Goal: Information Seeking & Learning: Learn about a topic

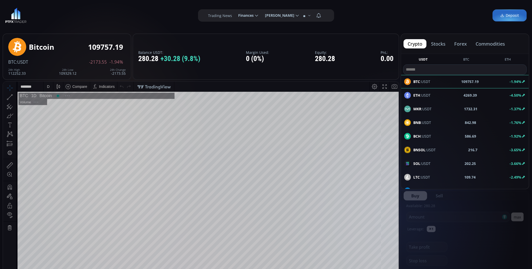
scroll to position [71, 0]
click at [247, 14] on span "Finances" at bounding box center [244, 15] width 19 height 10
click at [234, 14] on input "********" at bounding box center [234, 15] width 0 height 5
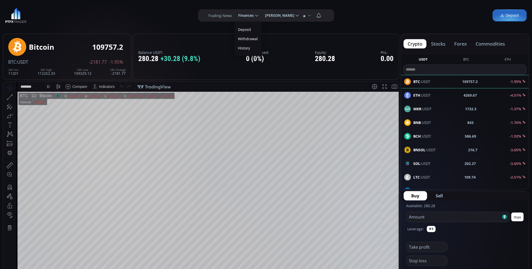
scroll to position [0, 0]
click at [243, 28] on div "**********" at bounding box center [266, 15] width 532 height 31
click at [248, 14] on span "Finances" at bounding box center [244, 15] width 19 height 10
click at [234, 14] on input "********" at bounding box center [234, 15] width 0 height 5
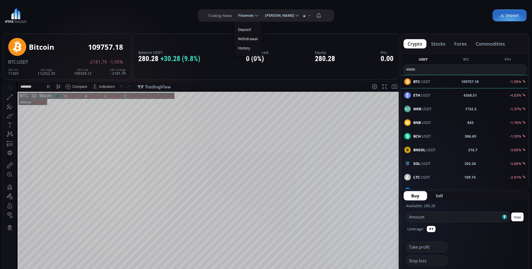
click at [248, 27] on link "Deposit" at bounding box center [247, 29] width 25 height 8
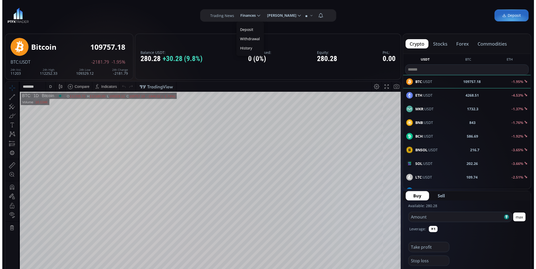
scroll to position [0, 0]
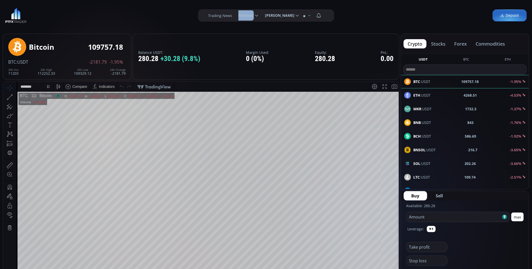
click at [248, 27] on div "**********" at bounding box center [266, 15] width 532 height 31
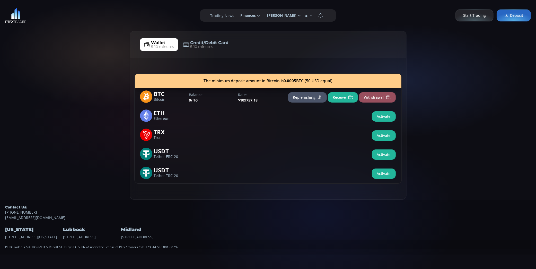
click at [249, 15] on span "Finances" at bounding box center [246, 15] width 19 height 10
click at [236, 15] on input "********" at bounding box center [236, 15] width 0 height 5
click at [247, 47] on link "History" at bounding box center [250, 48] width 25 height 8
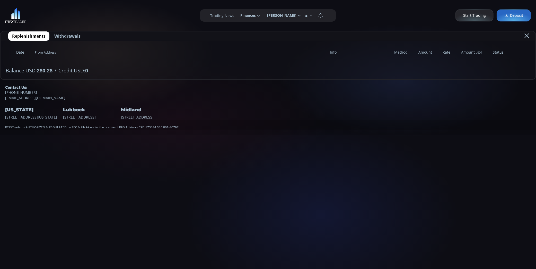
click at [247, 47] on span "From Address" at bounding box center [177, 52] width 295 height 13
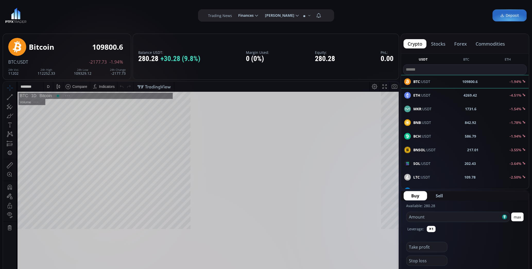
scroll to position [71, 0]
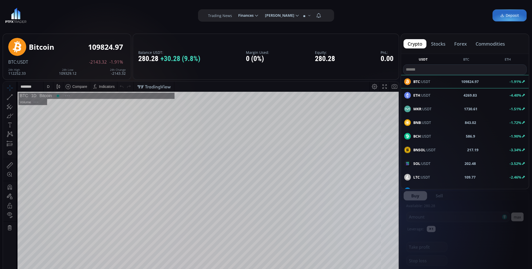
scroll to position [71, 0]
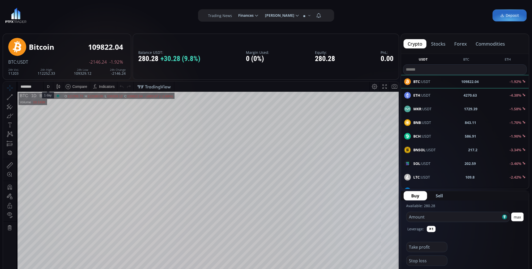
click at [51, 88] on div "D" at bounding box center [48, 86] width 10 height 10
click at [64, 99] on div "Minutes" at bounding box center [61, 97] width 36 height 6
click at [59, 102] on div "Hours" at bounding box center [61, 105] width 36 height 6
click at [58, 104] on div "Hours" at bounding box center [61, 105] width 36 height 6
click at [62, 95] on div "Minutes" at bounding box center [61, 97] width 36 height 6
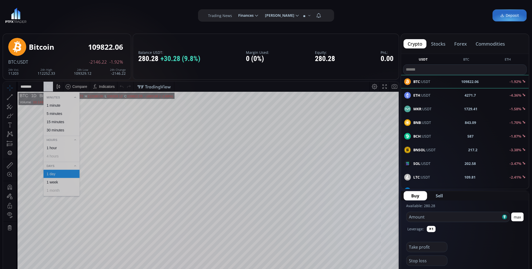
click at [60, 113] on div "5 minutes" at bounding box center [55, 113] width 16 height 4
click at [46, 87] on div "5 m" at bounding box center [48, 86] width 10 height 10
click at [56, 103] on div "1 minute" at bounding box center [54, 105] width 14 height 4
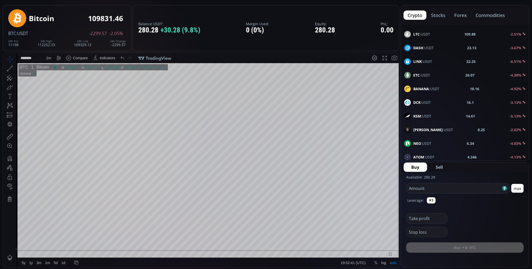
scroll to position [86, 0]
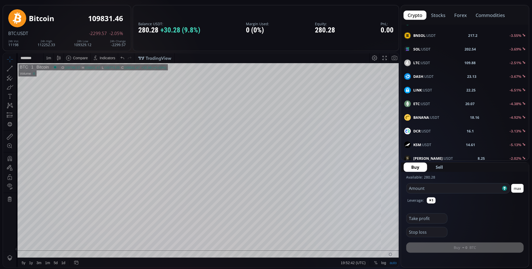
click at [433, 52] on div "SOL :USDT 202.54 -3.69%" at bounding box center [464, 49] width 121 height 7
click at [46, 58] on div "D" at bounding box center [48, 58] width 4 height 10
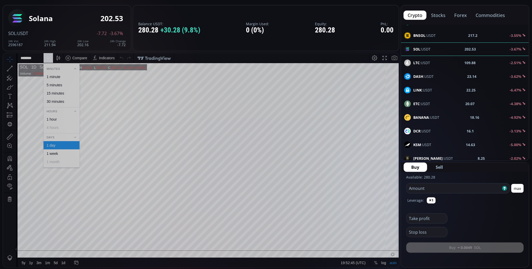
click at [60, 76] on div "1 minute" at bounding box center [54, 76] width 14 height 4
click at [437, 92] on div "LINK :USDT 22.23 -6.56%" at bounding box center [464, 90] width 121 height 7
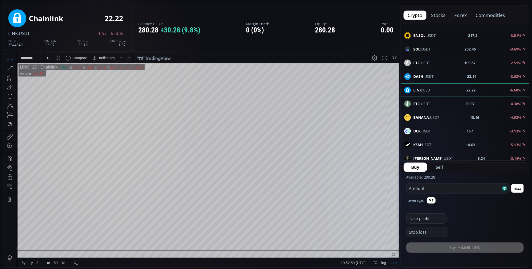
click at [45, 57] on div "D" at bounding box center [48, 58] width 10 height 10
click at [55, 73] on div "1 minute" at bounding box center [61, 76] width 36 height 8
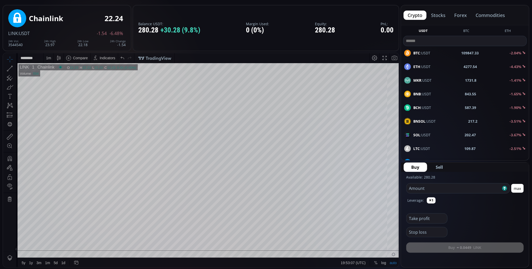
click at [450, 67] on div "ETH :USDT 4277.54 -4.43%" at bounding box center [464, 66] width 121 height 7
click at [47, 57] on div "D" at bounding box center [48, 58] width 3 height 4
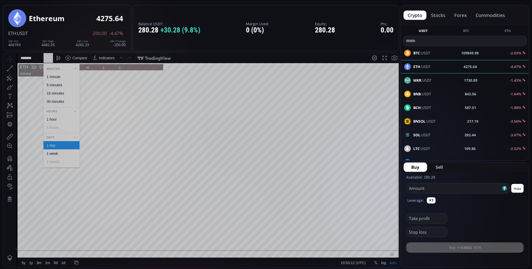
click at [57, 73] on div "1 minute" at bounding box center [61, 76] width 36 height 8
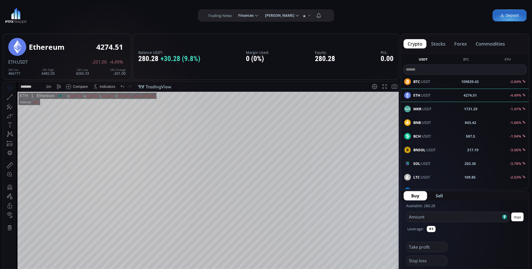
click at [436, 83] on div "BTC :USDT 109839.43 -2.04%" at bounding box center [464, 81] width 121 height 7
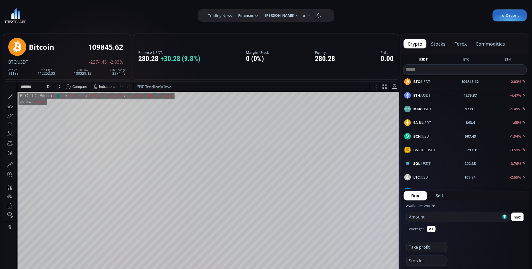
click at [49, 84] on div "D" at bounding box center [48, 86] width 4 height 10
click at [56, 106] on div "1 minute" at bounding box center [54, 105] width 14 height 4
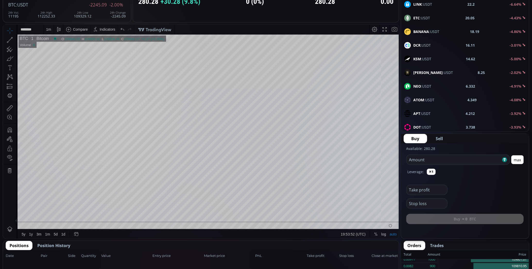
scroll to position [200, 0]
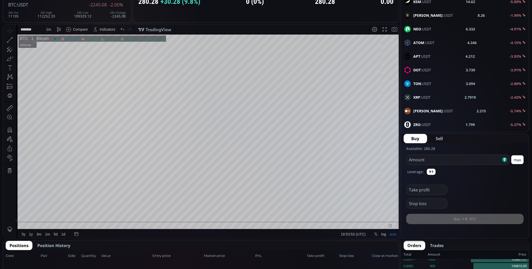
click at [432, 93] on div "XRP :USDT 2.7919 -2.42%" at bounding box center [465, 97] width 128 height 13
click at [47, 27] on div "D" at bounding box center [48, 29] width 4 height 10
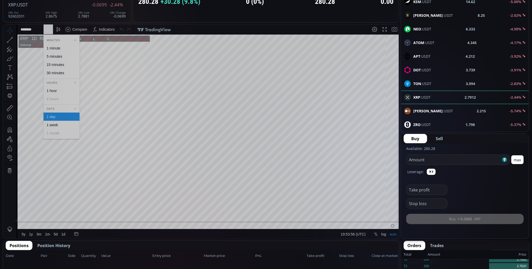
click at [57, 47] on div "1 minute" at bounding box center [54, 48] width 14 height 4
